Goal: Navigation & Orientation: Understand site structure

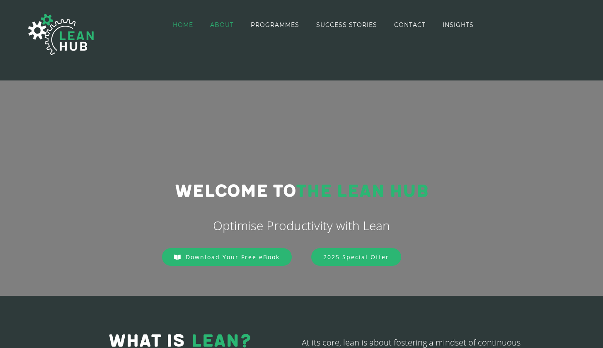
click at [228, 23] on span "ABOUT" at bounding box center [222, 25] width 24 height 6
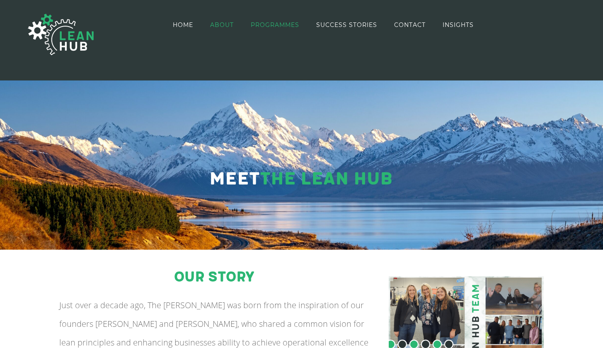
click at [266, 29] on link "PROGRAMMES" at bounding box center [275, 25] width 48 height 48
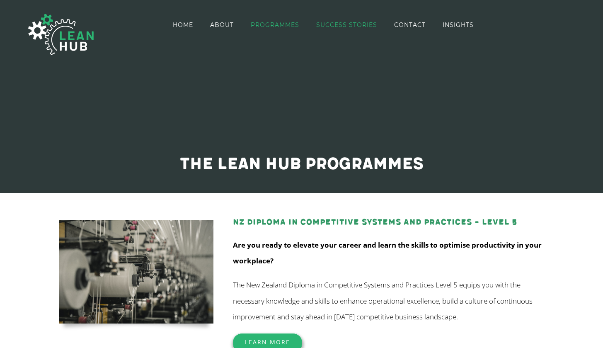
click at [344, 19] on link "SUCCESS STORIES" at bounding box center [346, 25] width 61 height 48
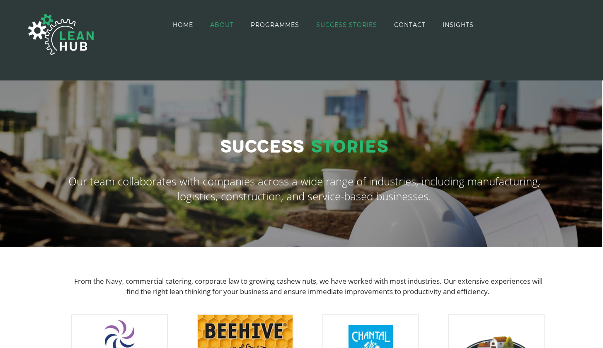
click at [219, 20] on link "ABOUT" at bounding box center [222, 25] width 24 height 48
